Goal: Check status: Check status

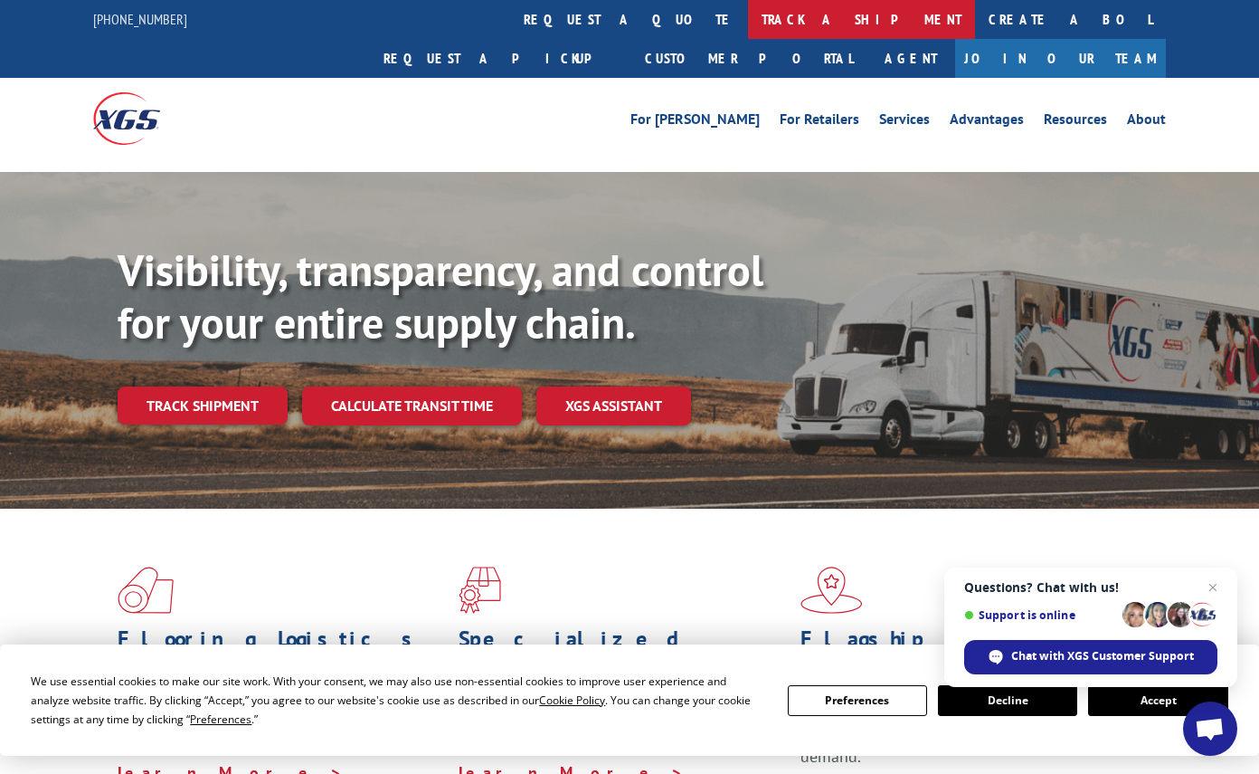
click at [748, 15] on link "track a shipment" at bounding box center [861, 19] width 227 height 39
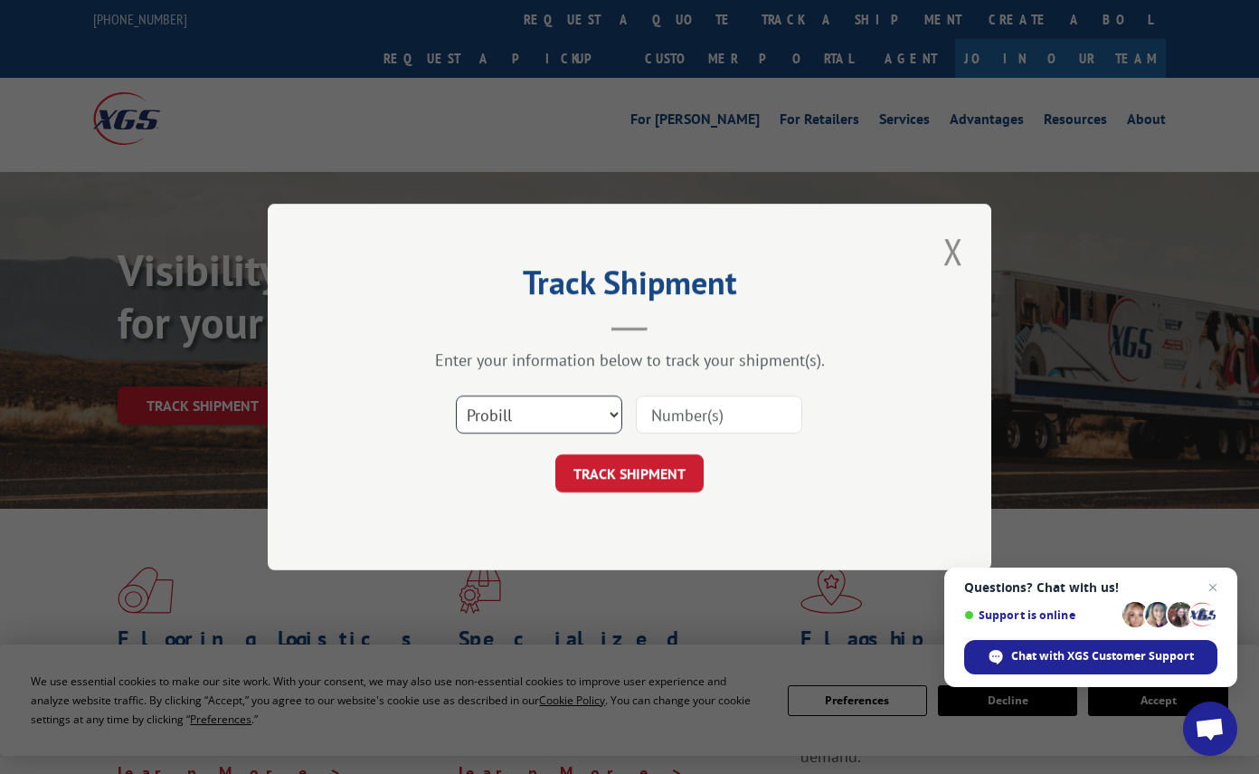
click at [602, 412] on select "Select category... Probill BOL PO" at bounding box center [539, 414] width 166 height 38
select select "bol"
click at [456, 395] on select "Select category... Probill BOL PO" at bounding box center [539, 414] width 166 height 38
click at [691, 409] on input at bounding box center [719, 414] width 166 height 38
paste input "17386206BOL"
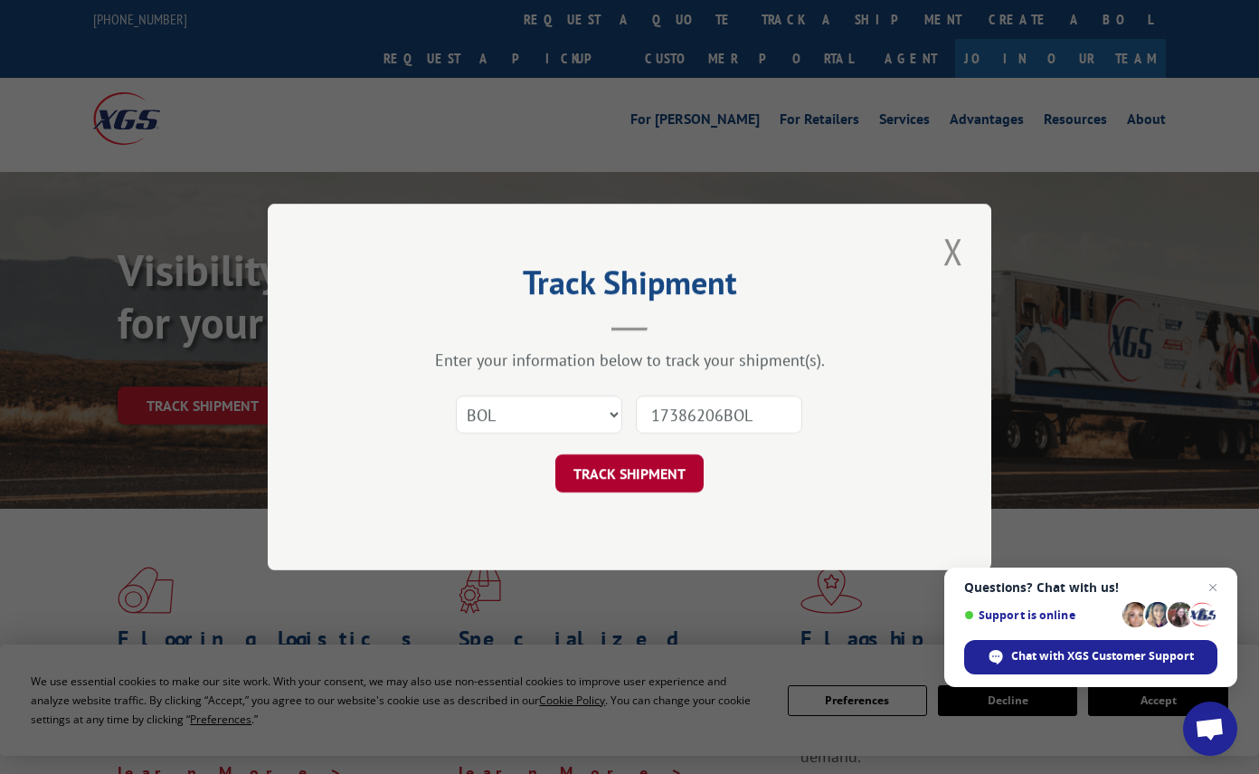
type input "17386206BOL"
click at [632, 480] on button "TRACK SHIPMENT" at bounding box center [630, 473] width 148 height 38
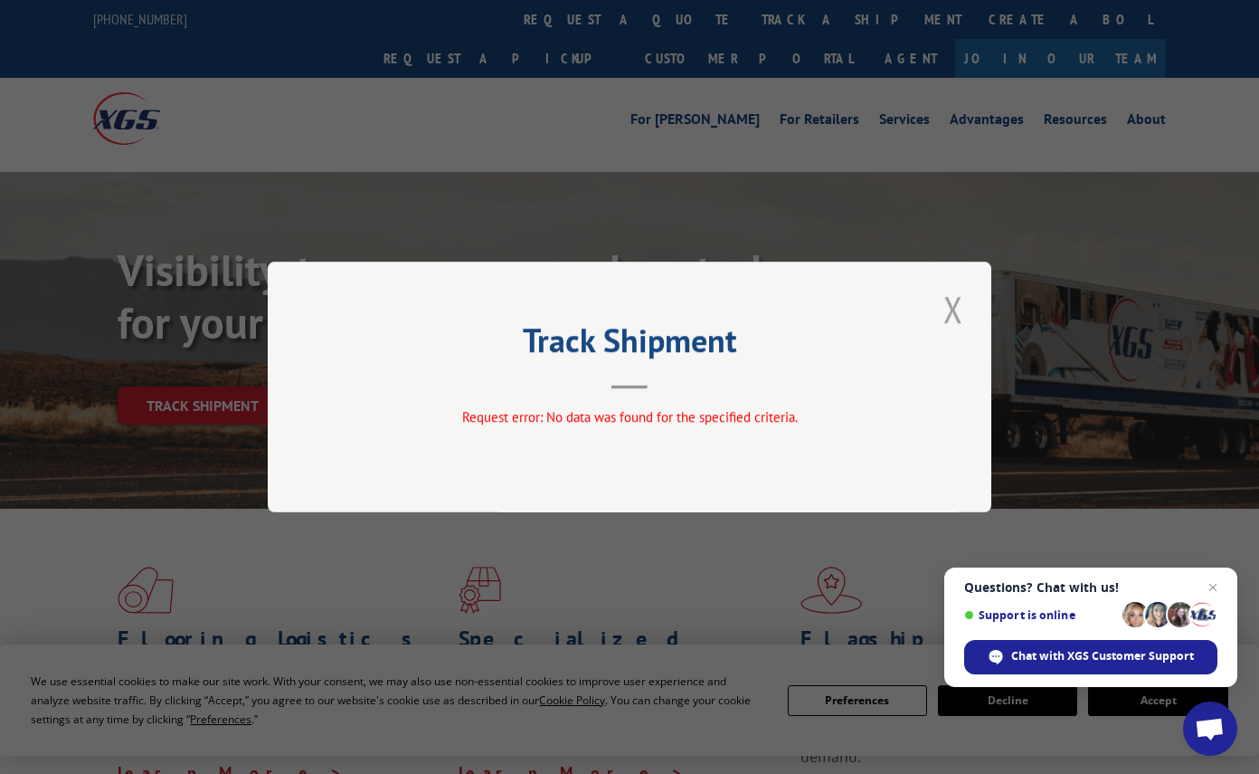
click at [954, 305] on button "Close modal" at bounding box center [953, 309] width 31 height 50
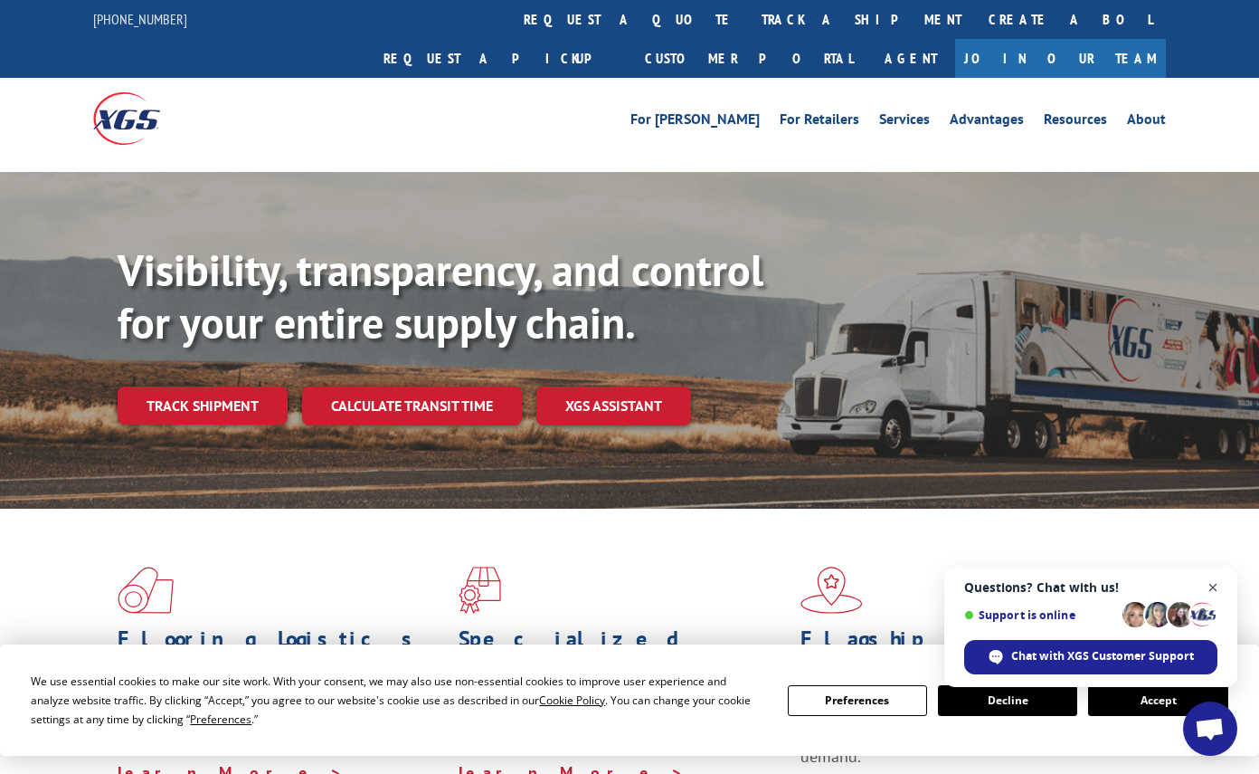
click at [1209, 577] on span "Open chat" at bounding box center [1213, 587] width 23 height 23
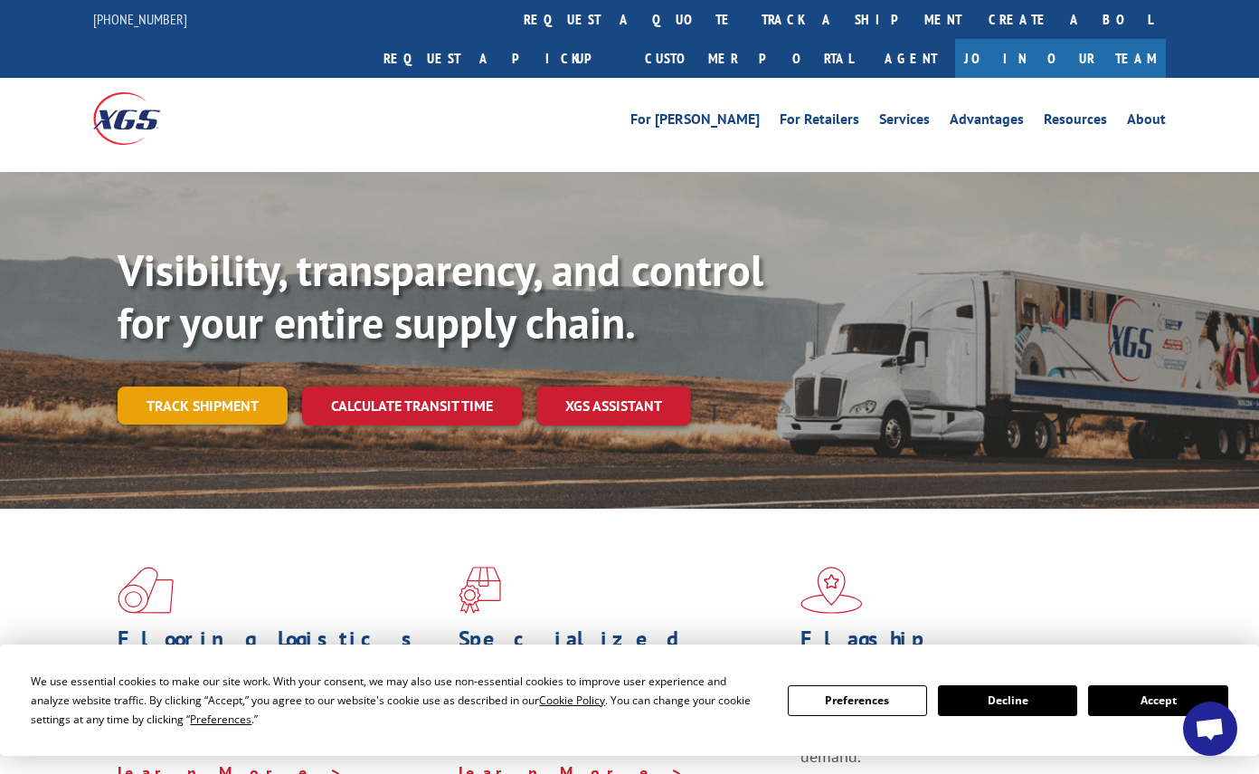
click at [195, 386] on link "Track shipment" at bounding box center [203, 405] width 170 height 38
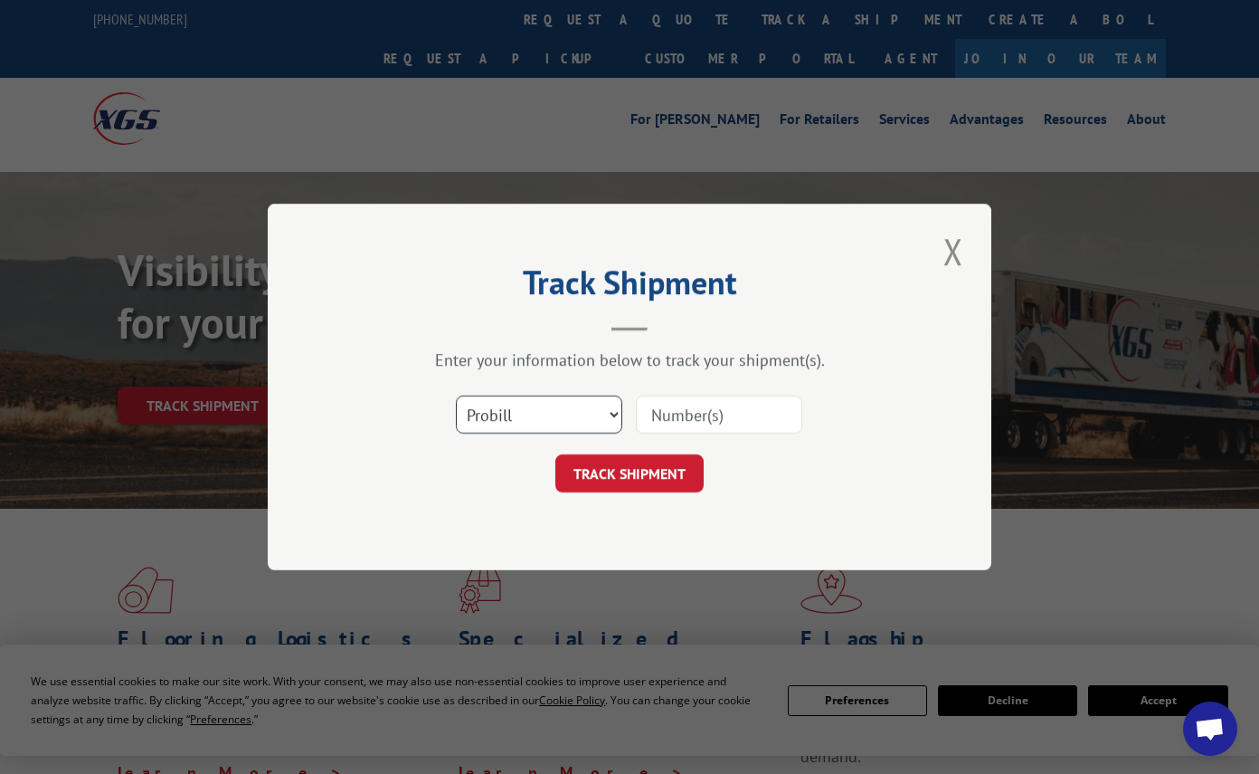
click at [610, 410] on select "Select category... Probill BOL PO" at bounding box center [539, 414] width 166 height 38
click at [707, 410] on input at bounding box center [719, 414] width 166 height 38
paste input "17386206BOL"
type input "17386206BOL"
click at [630, 464] on button "TRACK SHIPMENT" at bounding box center [630, 473] width 148 height 38
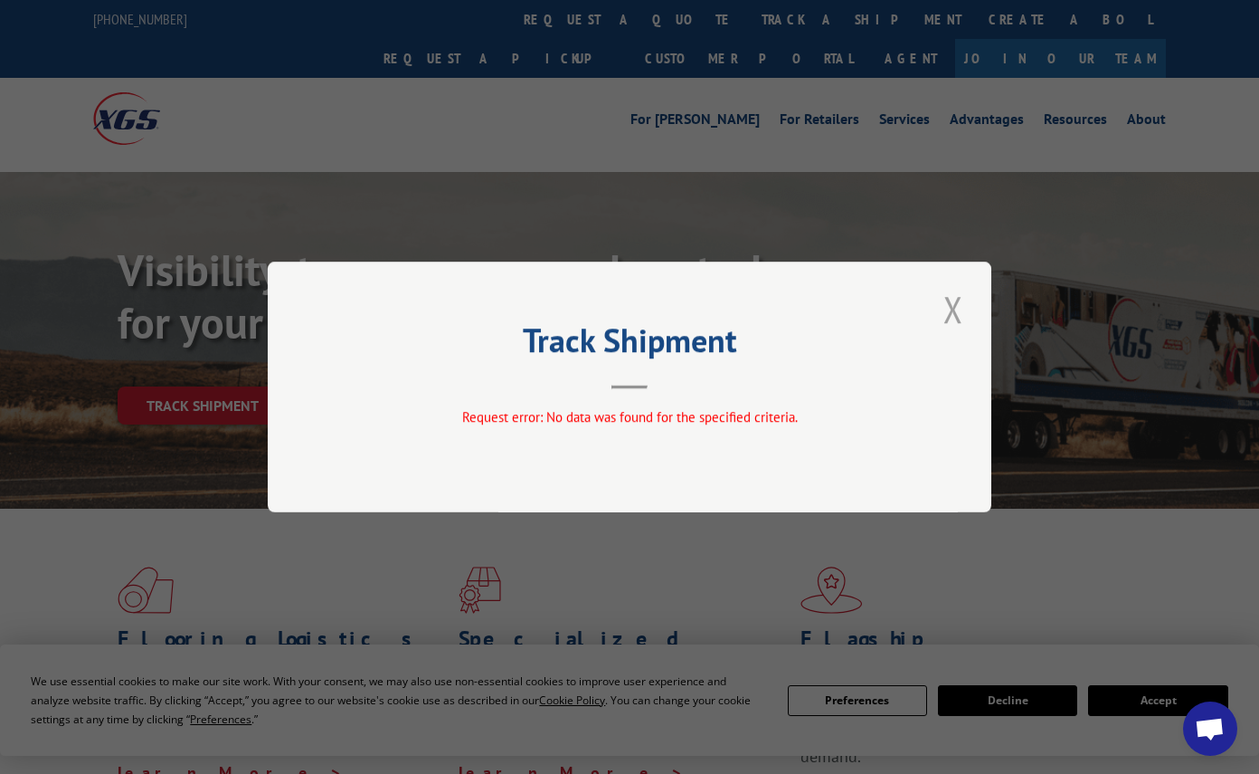
click at [952, 309] on button "Close modal" at bounding box center [953, 309] width 31 height 50
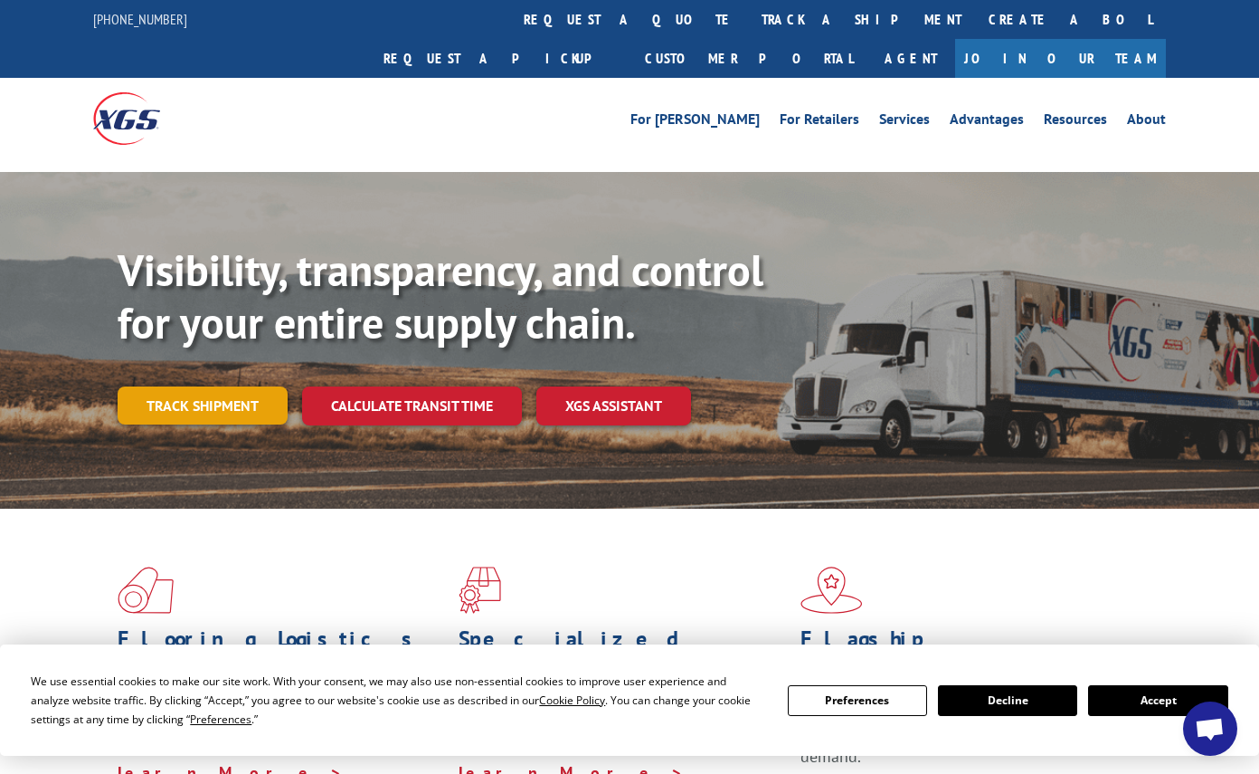
click at [217, 386] on link "Track shipment" at bounding box center [203, 405] width 170 height 38
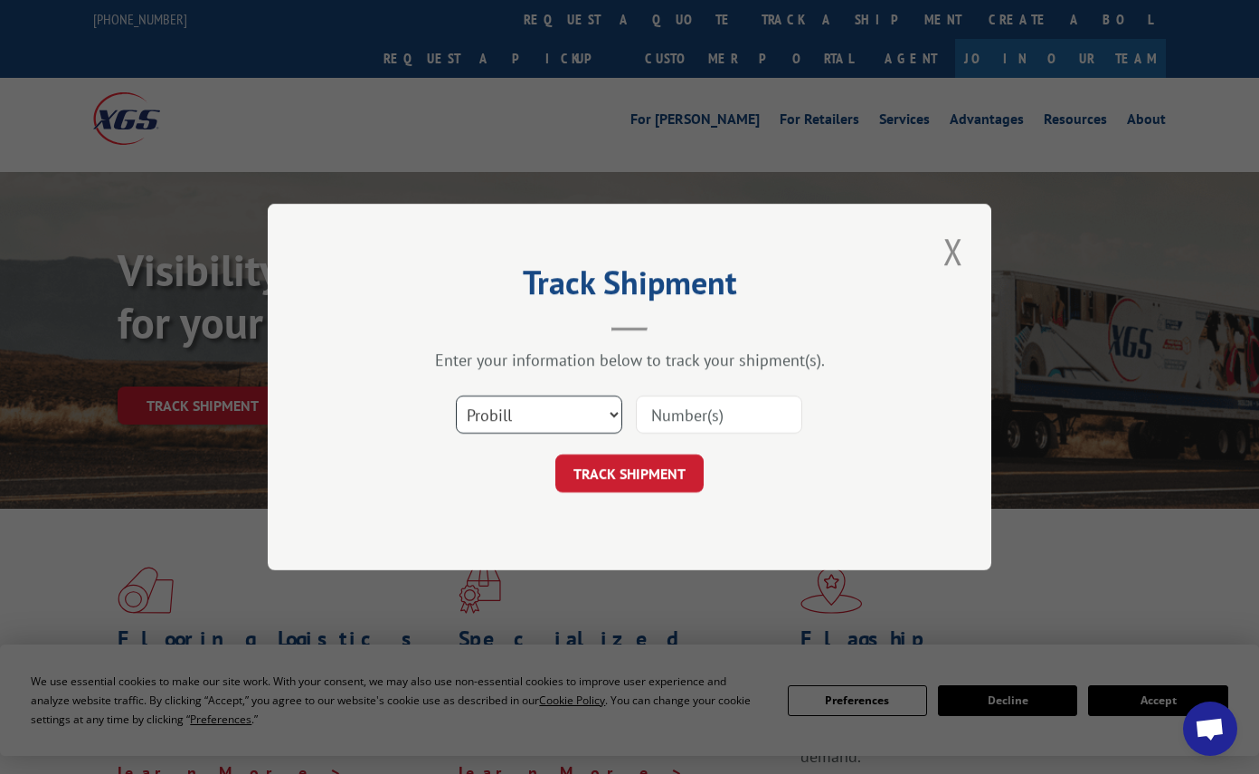
click at [611, 418] on select "Select category... Probill BOL PO" at bounding box center [539, 414] width 166 height 38
select select "bol"
click at [456, 395] on select "Select category... Probill BOL PO" at bounding box center [539, 414] width 166 height 38
click at [674, 407] on input at bounding box center [719, 414] width 166 height 38
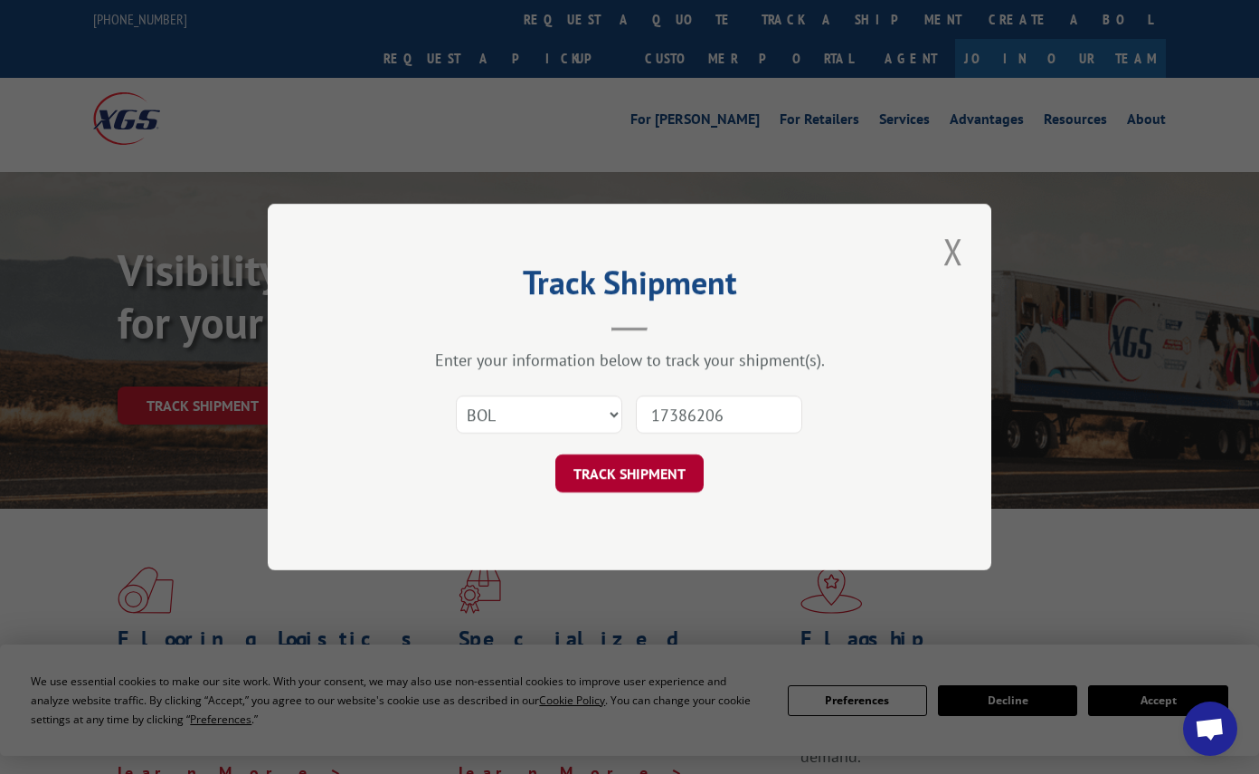
type input "17386206"
click at [654, 469] on button "TRACK SHIPMENT" at bounding box center [630, 473] width 148 height 38
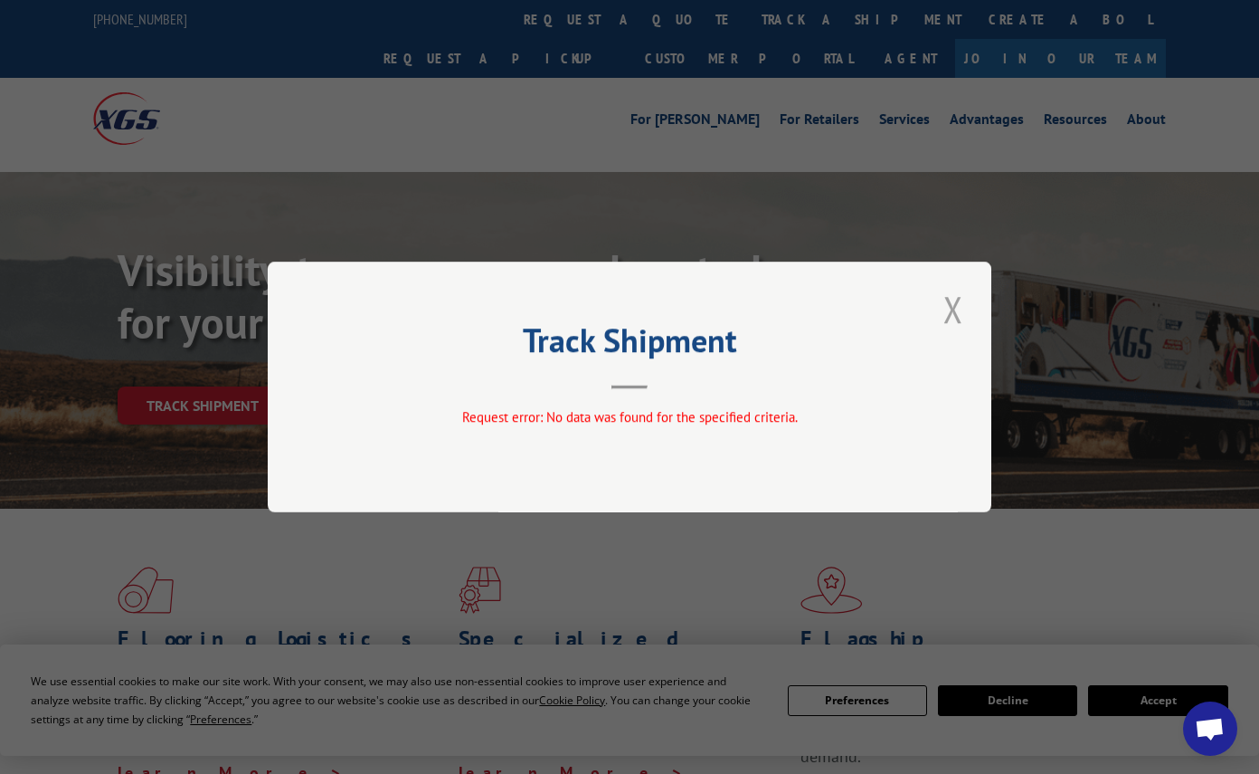
click at [954, 311] on button "Close modal" at bounding box center [953, 309] width 31 height 50
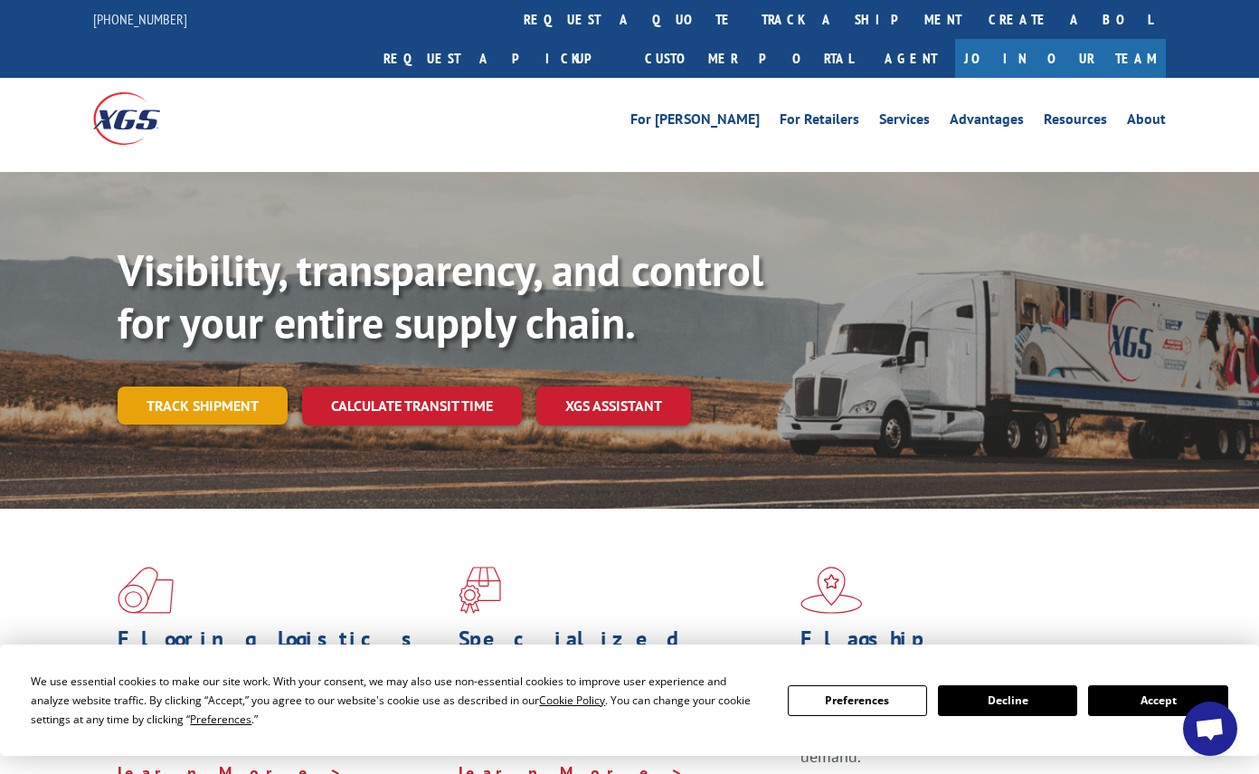
click at [216, 386] on link "Track shipment" at bounding box center [203, 405] width 170 height 38
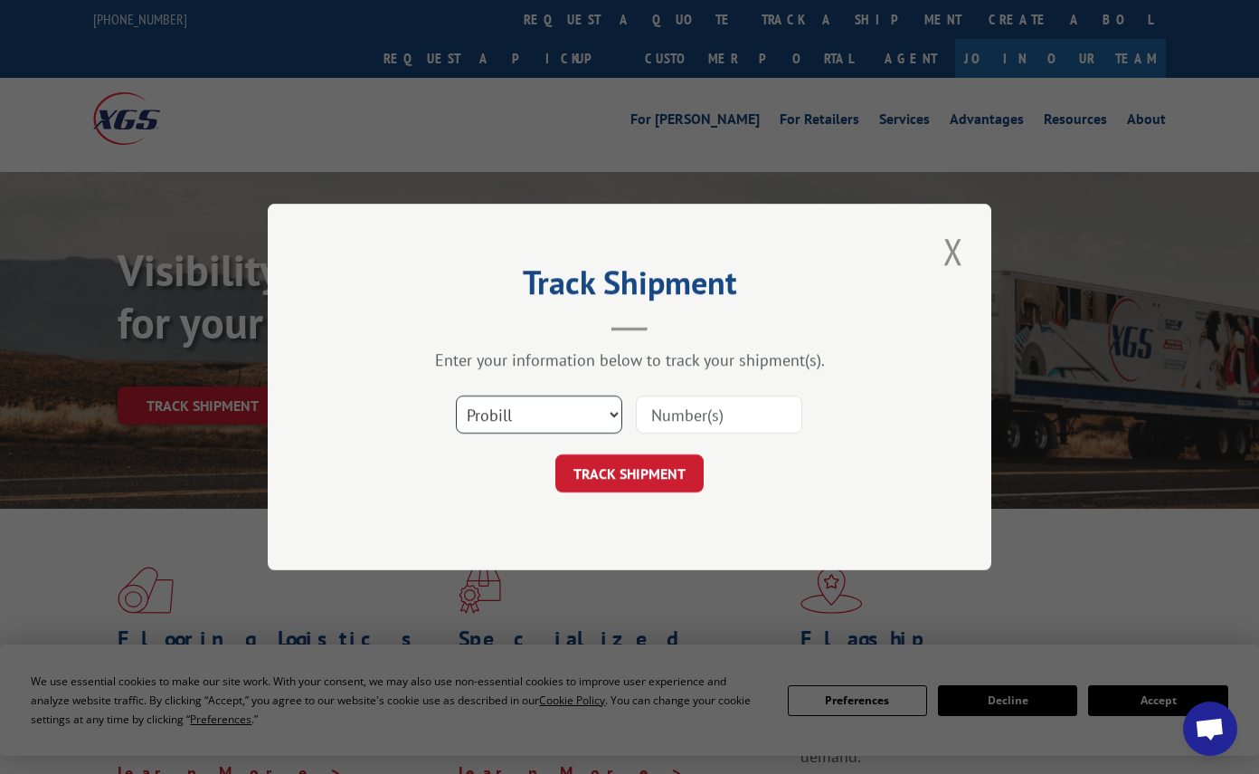
click at [591, 407] on select "Select category... Probill BOL PO" at bounding box center [539, 414] width 166 height 38
select select "po"
click at [456, 395] on select "Select category... Probill BOL PO" at bounding box center [539, 414] width 166 height 38
click at [691, 412] on input at bounding box center [719, 414] width 166 height 38
paste input "26587250"
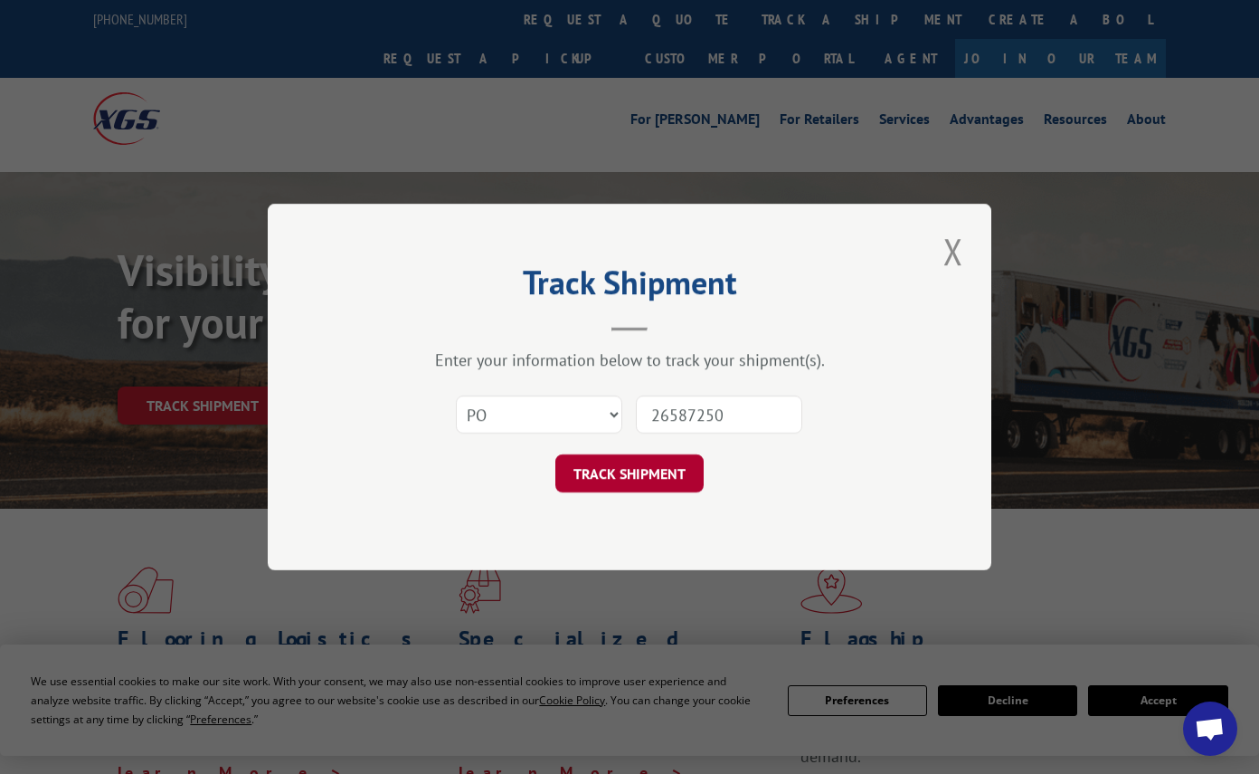
type input "26587250"
click at [621, 466] on button "TRACK SHIPMENT" at bounding box center [630, 473] width 148 height 38
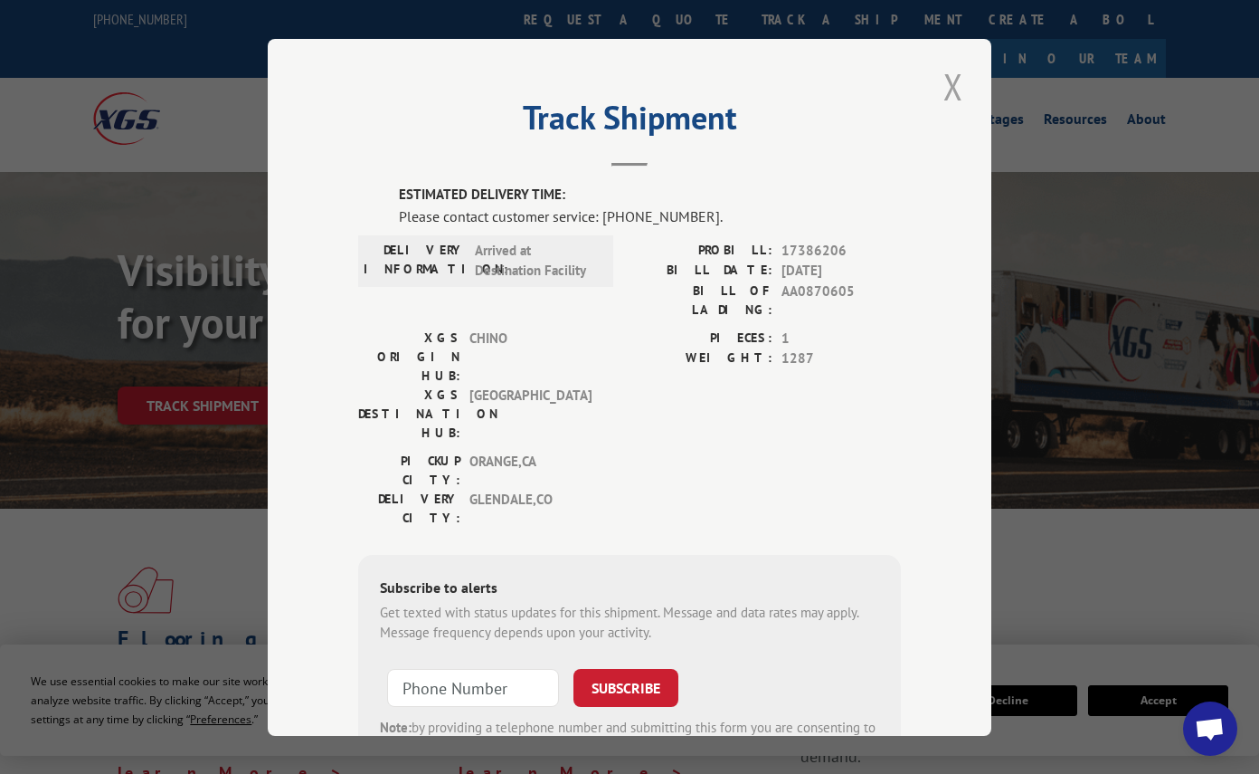
click at [943, 81] on button "Close modal" at bounding box center [953, 87] width 31 height 50
